Goal: Task Accomplishment & Management: Manage account settings

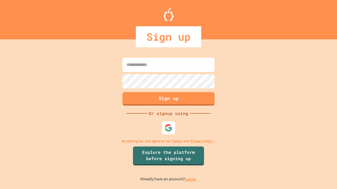
click at [191, 179] on link "Log in." at bounding box center [191, 180] width 12 height 6
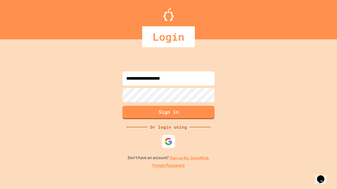
type input "**********"
